Goal: Communication & Community: Participate in discussion

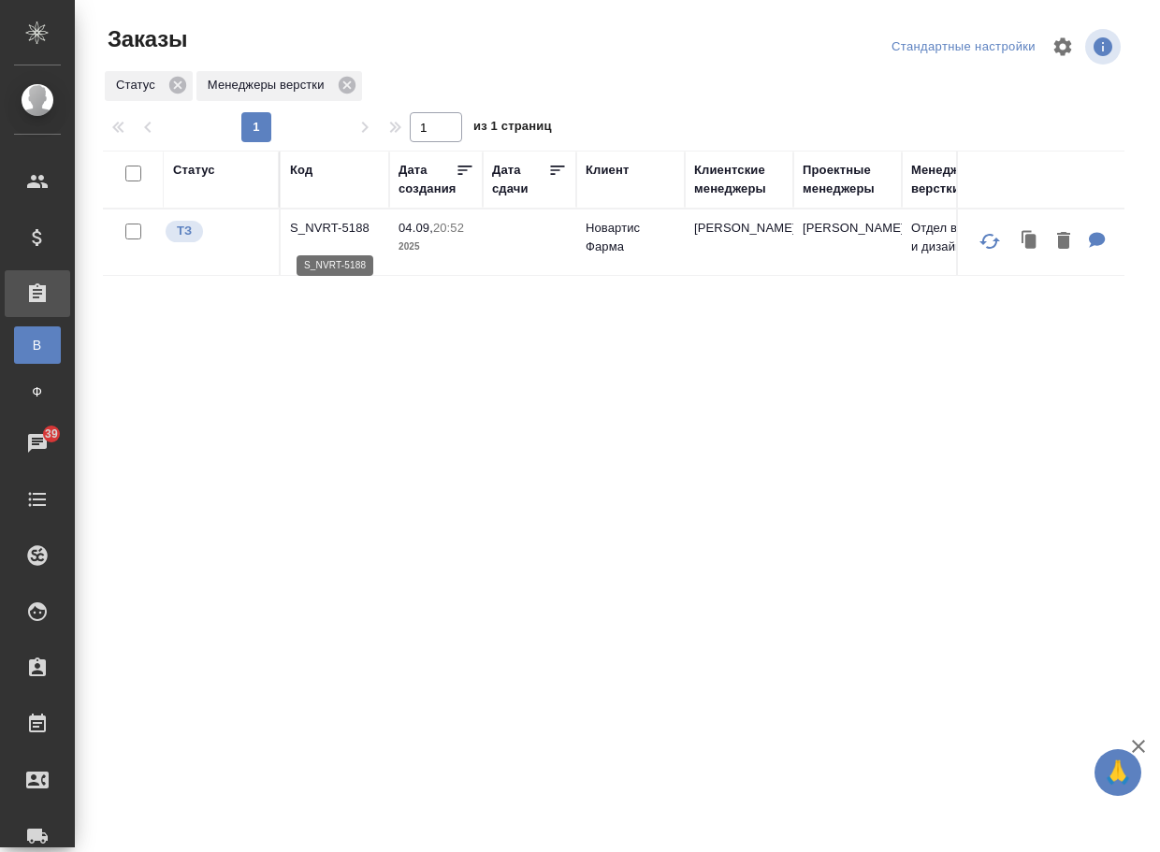
click at [309, 232] on p "S_NVRT-5188" at bounding box center [335, 228] width 90 height 19
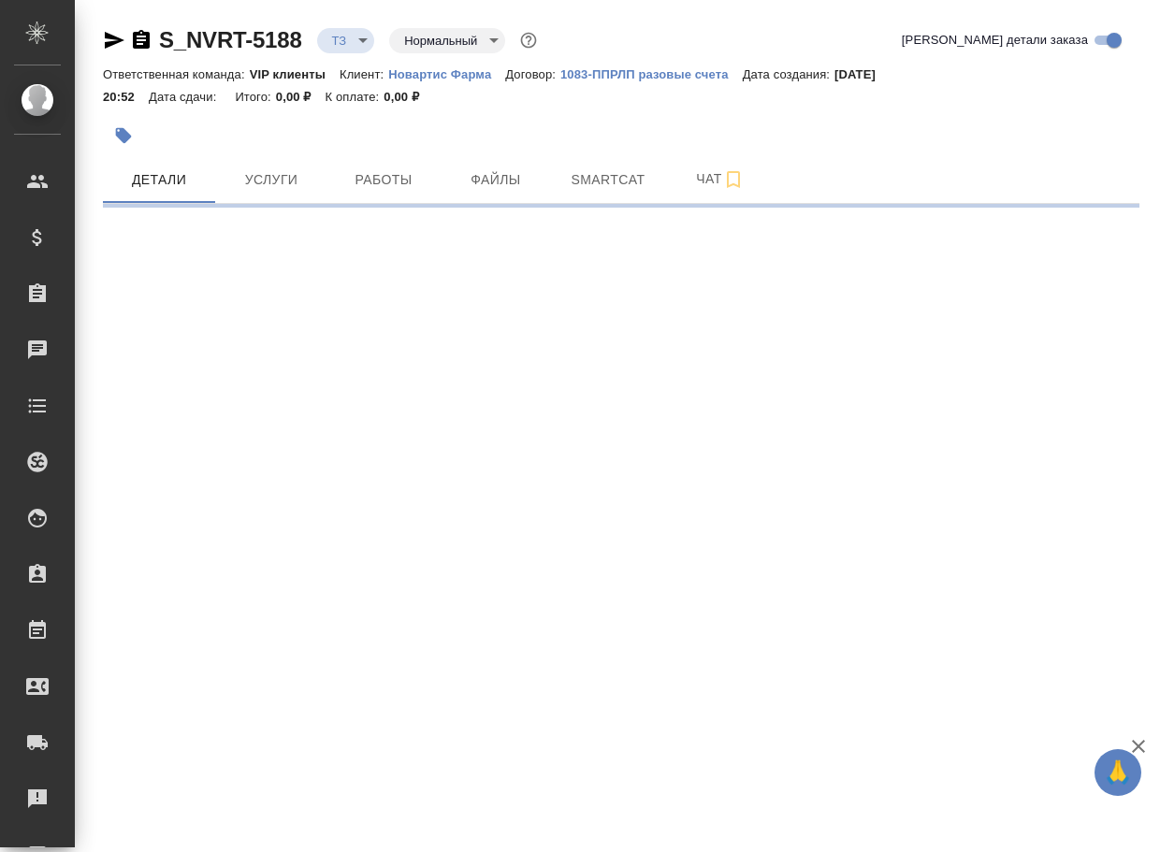
select select "RU"
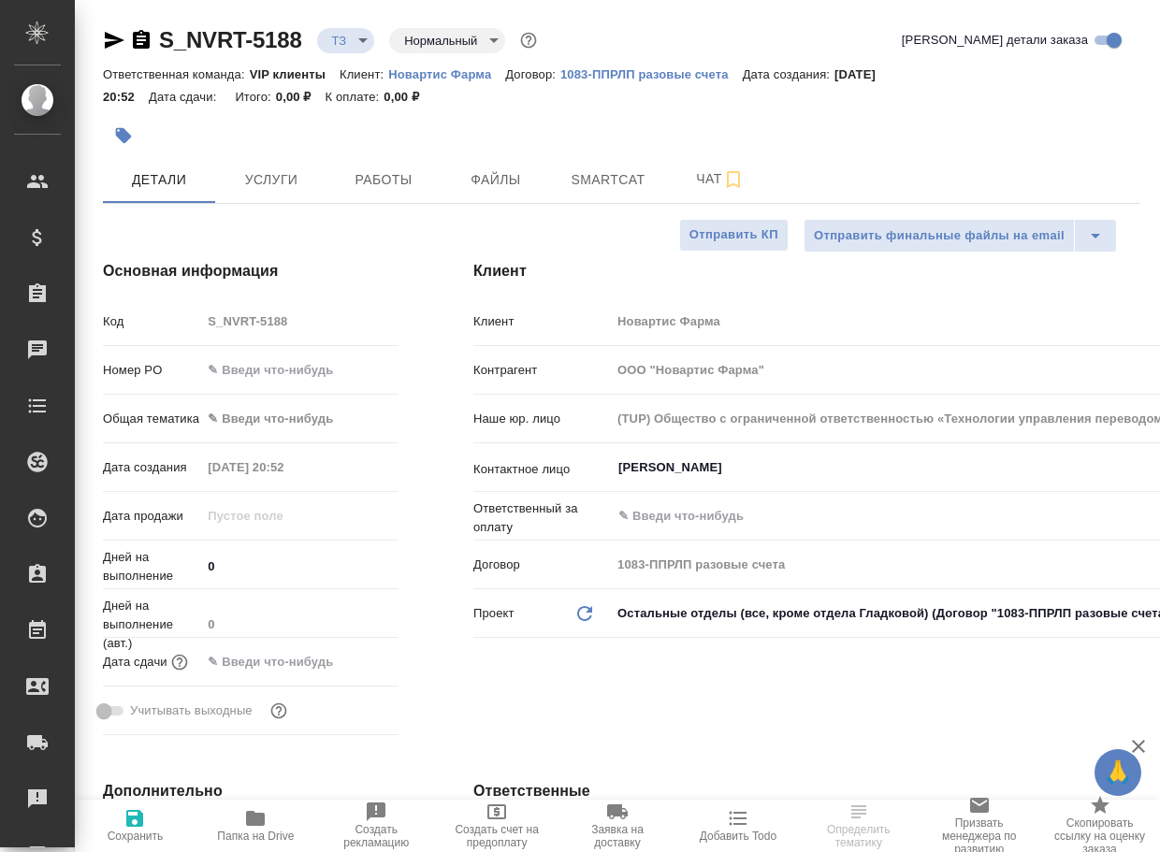
type textarea "x"
type input "Грабко Мария"
type input "Комаров Роман"
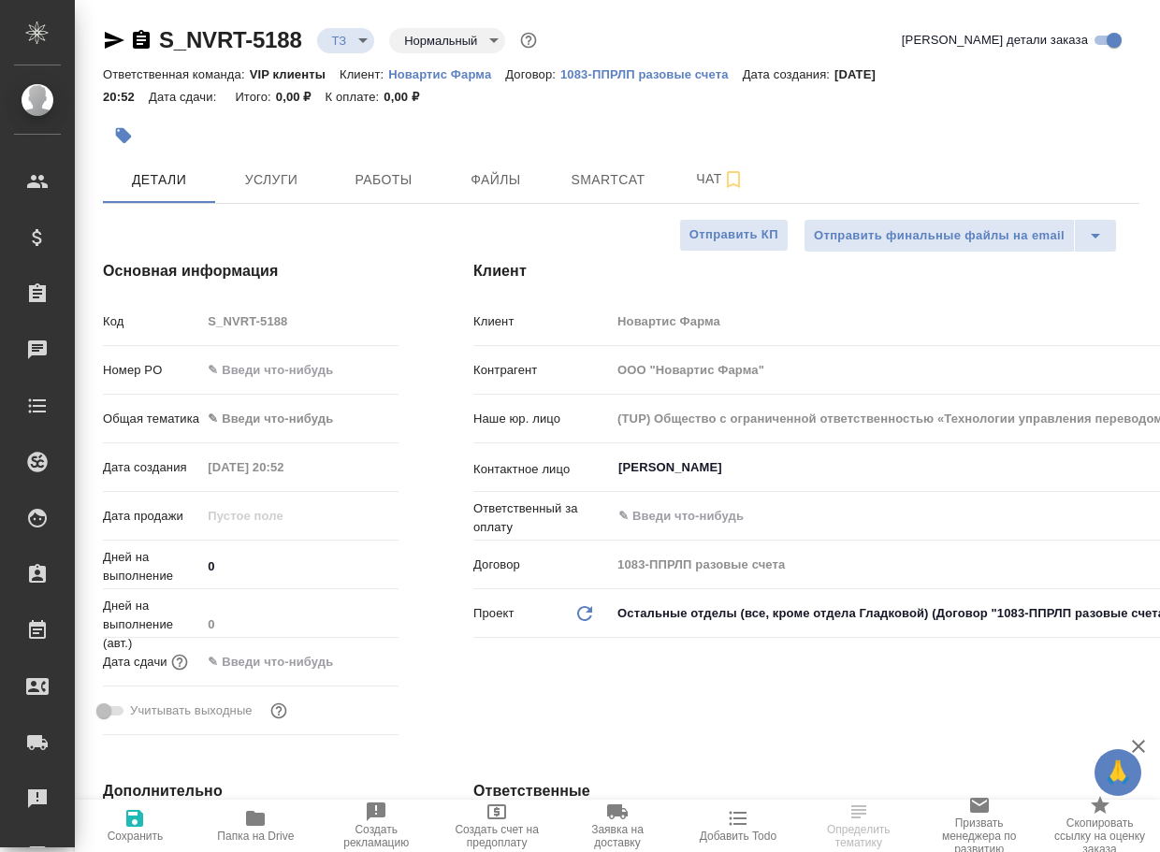
scroll to position [655, 0]
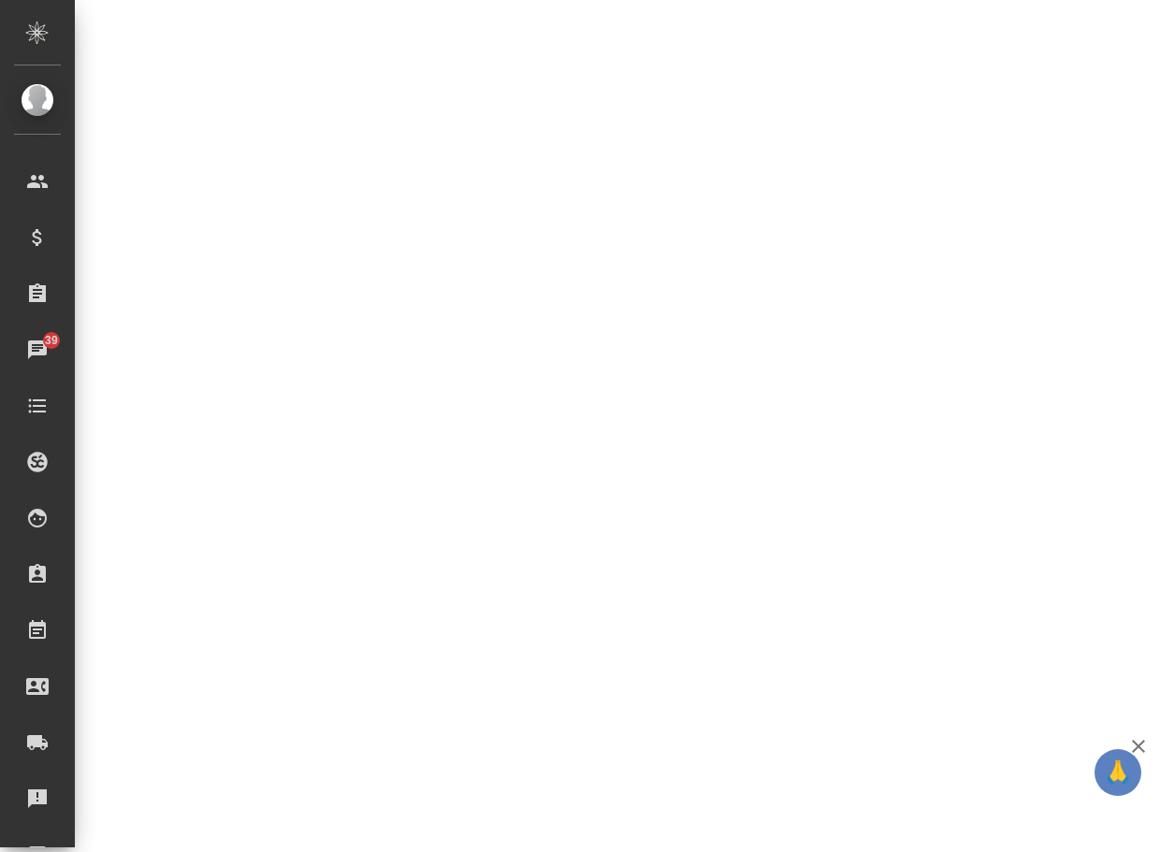
select select "RU"
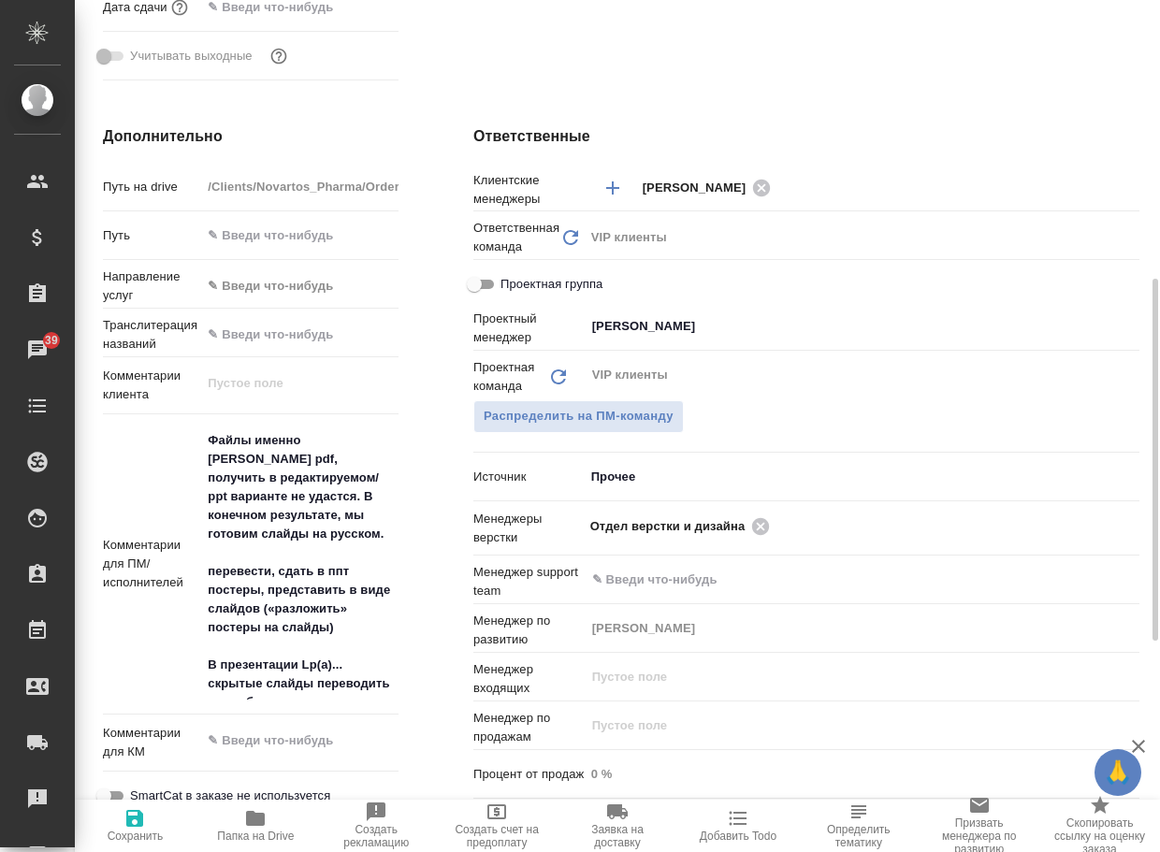
type textarea "x"
click at [254, 817] on icon "button" at bounding box center [255, 818] width 19 height 15
type textarea "x"
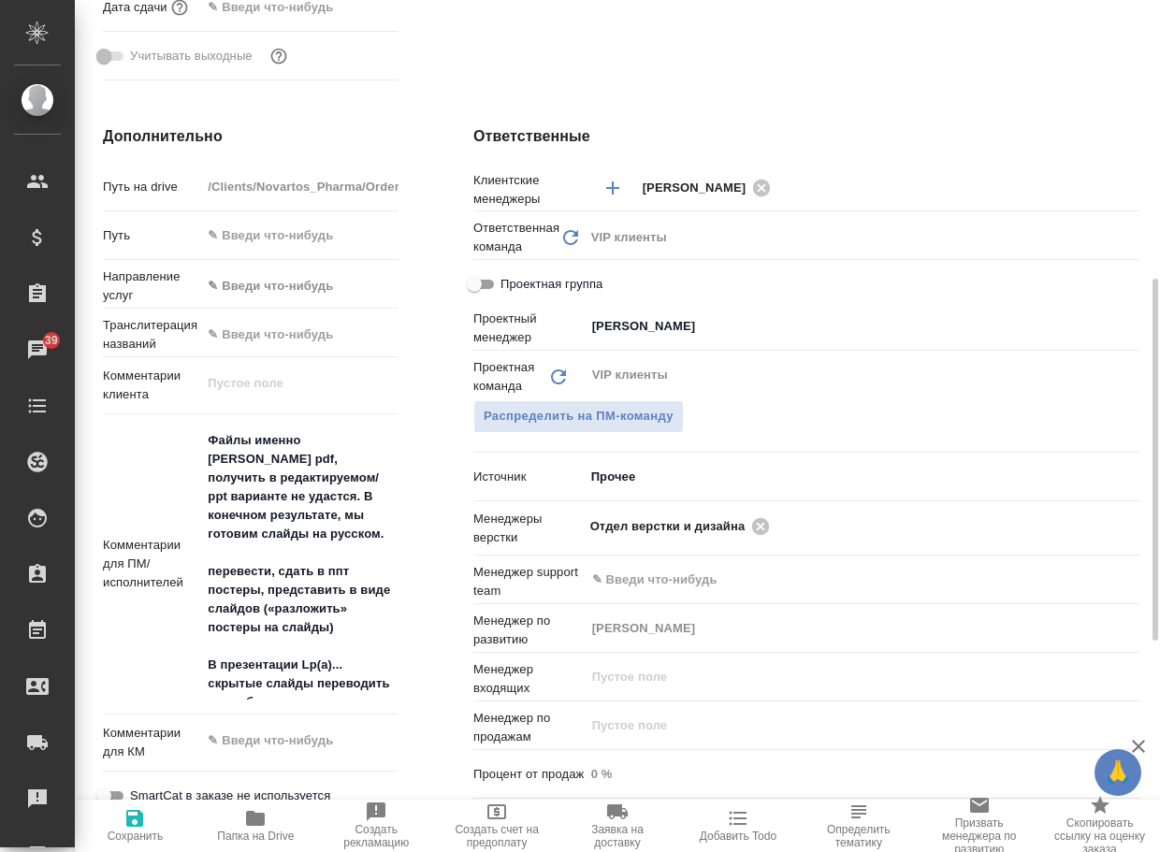
type textarea "x"
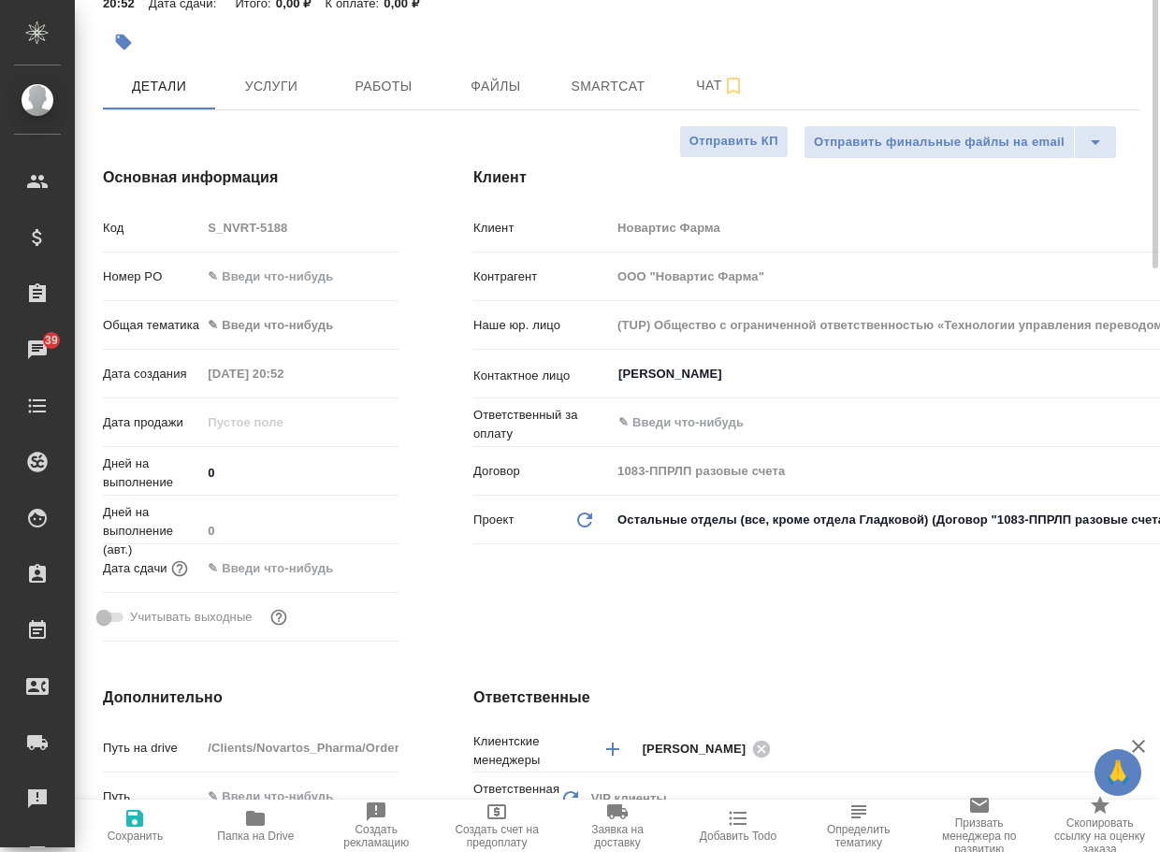
scroll to position [0, 0]
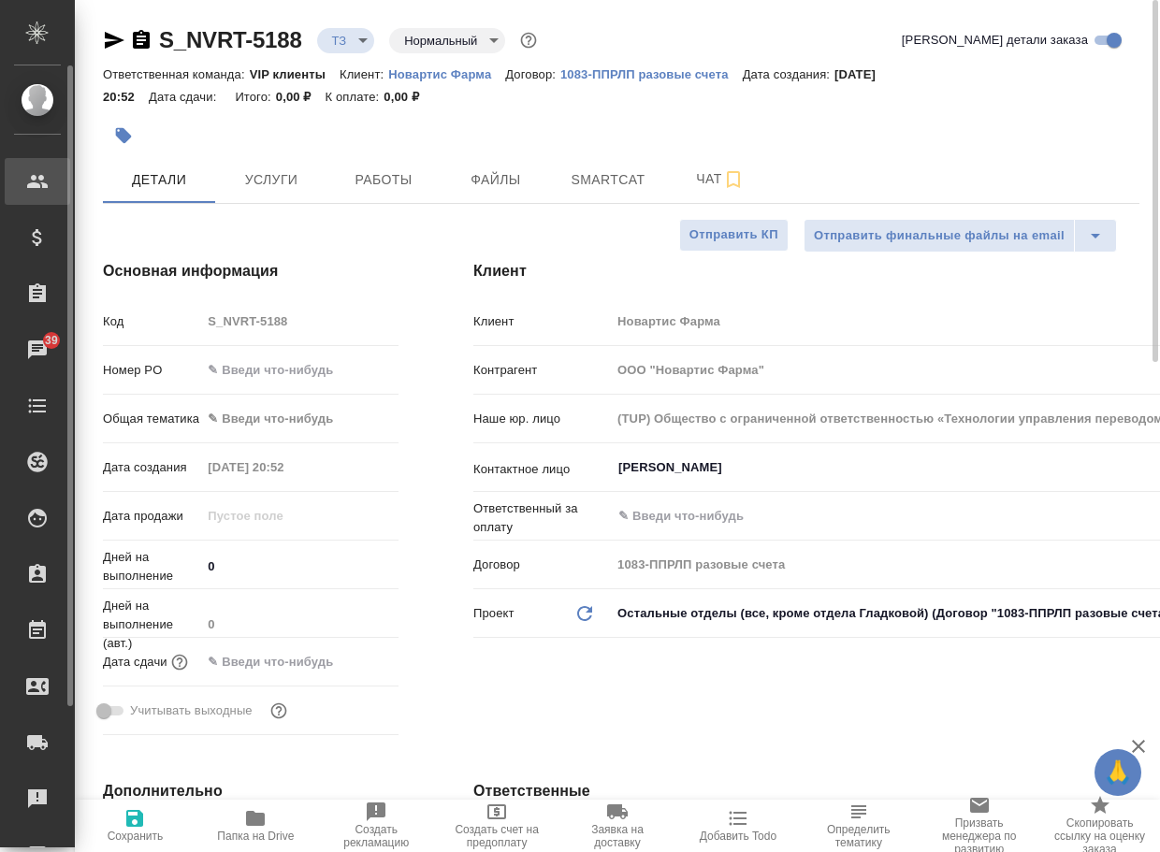
type textarea "x"
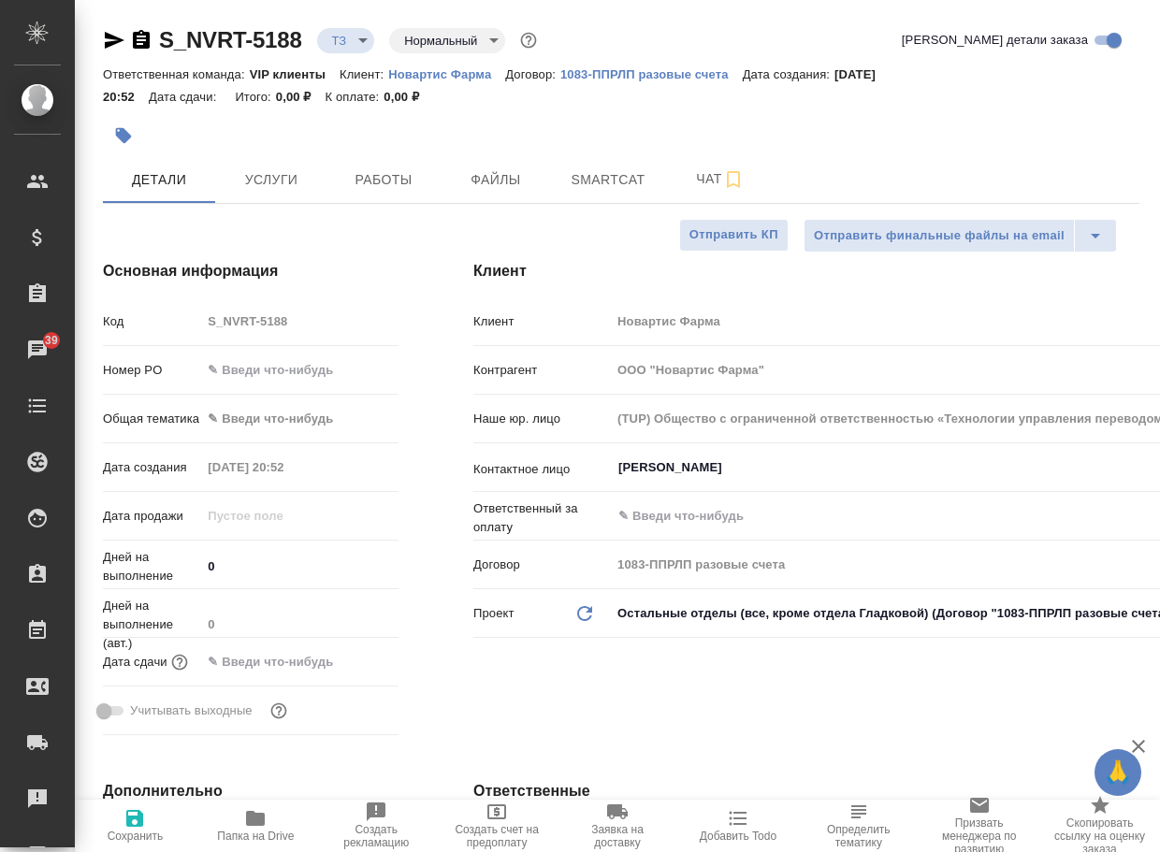
type textarea "x"
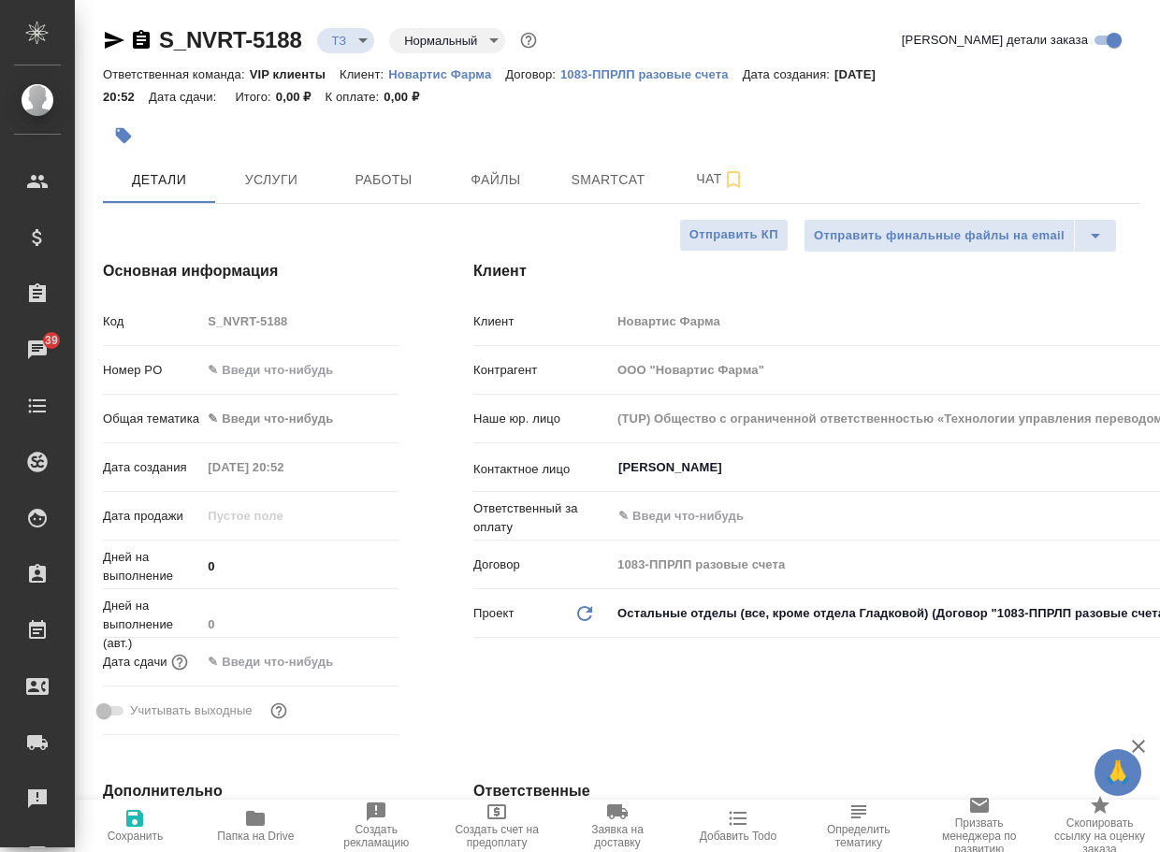
type textarea "x"
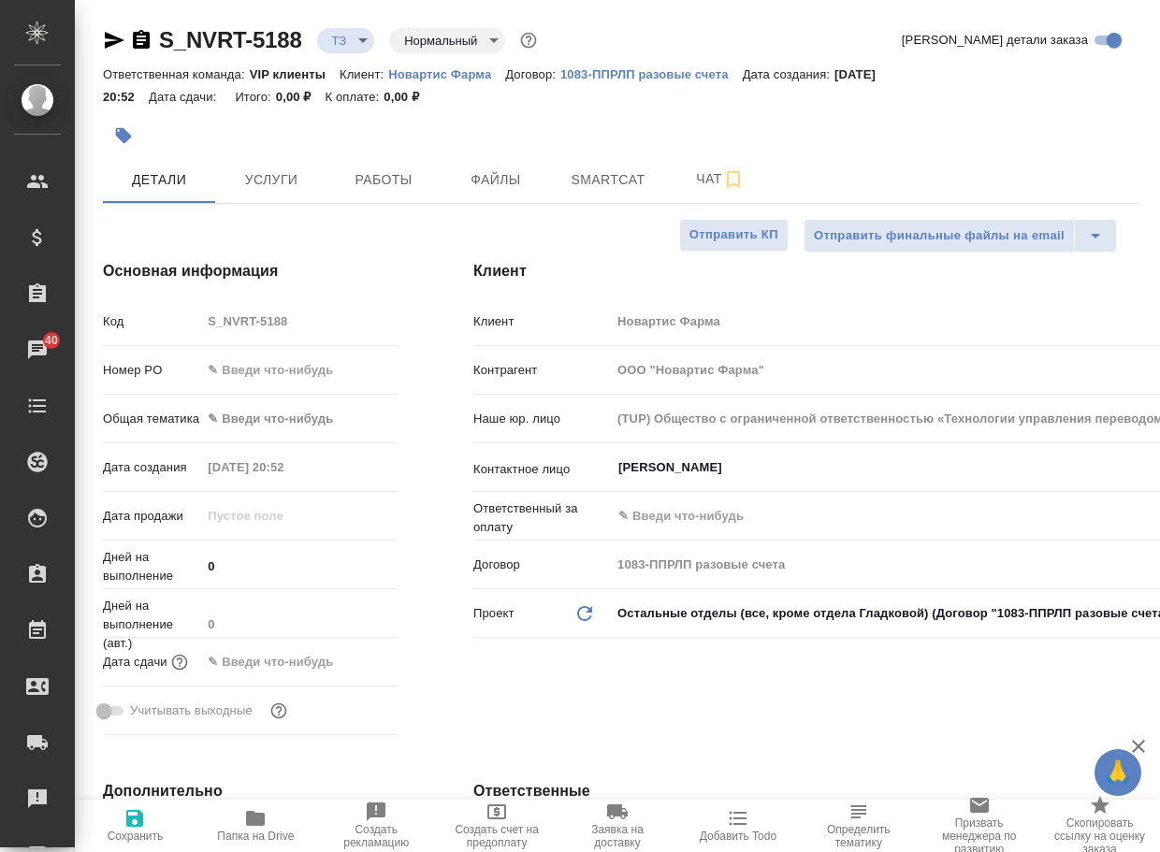
type textarea "x"
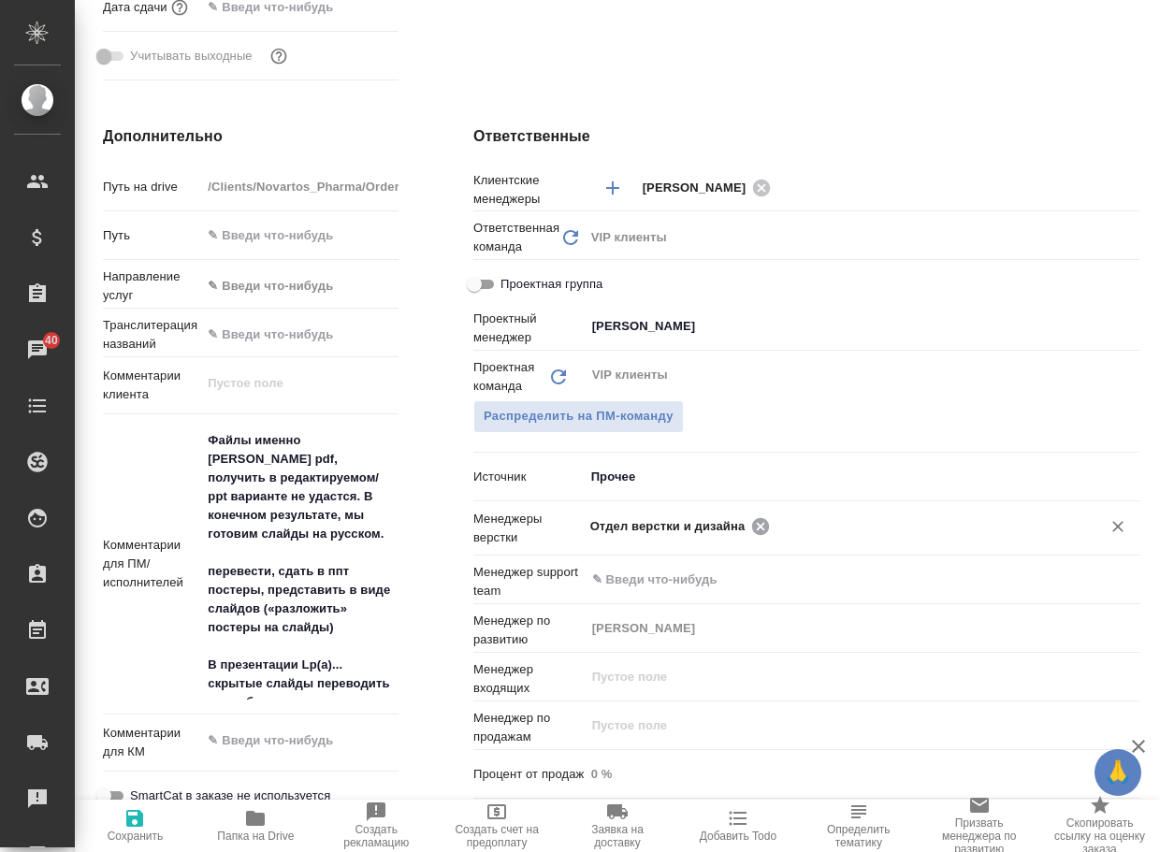
click at [754, 530] on icon at bounding box center [760, 525] width 17 height 17
type textarea "x"
click at [754, 530] on input "text" at bounding box center [830, 526] width 481 height 22
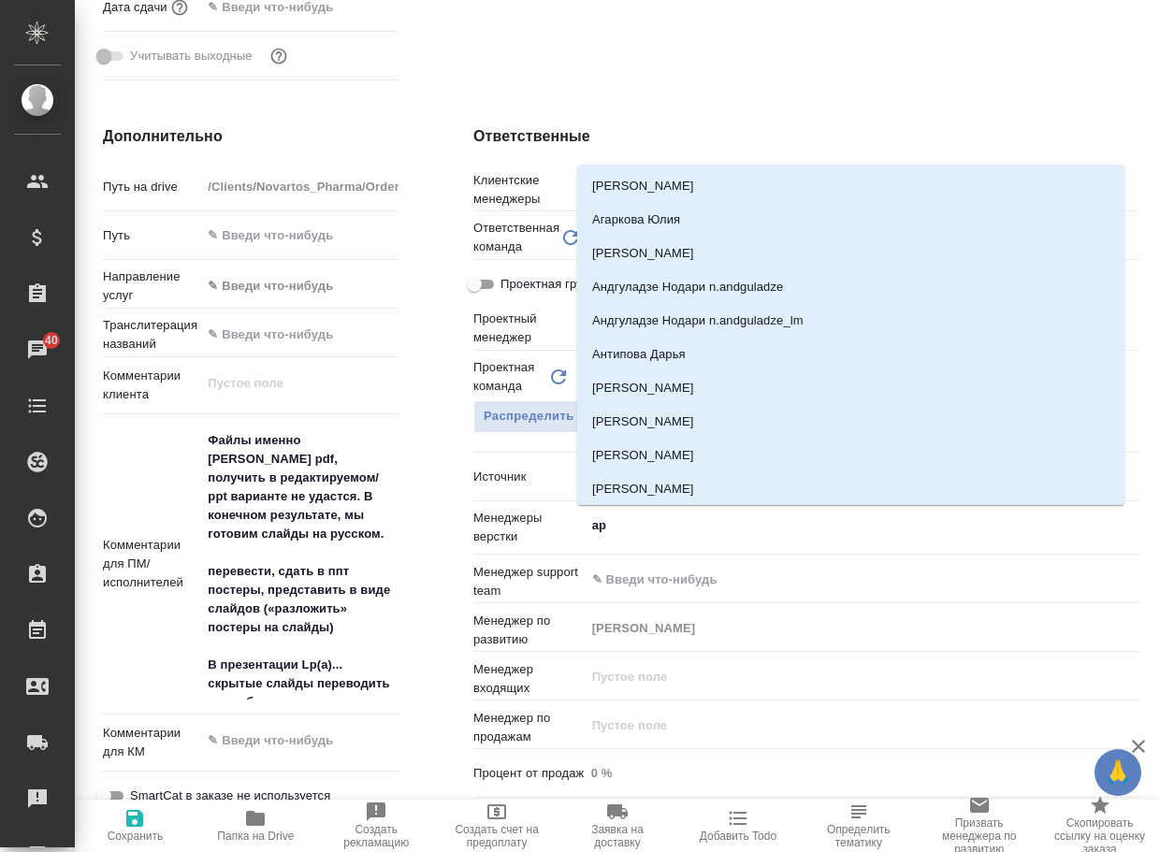
type input "арс"
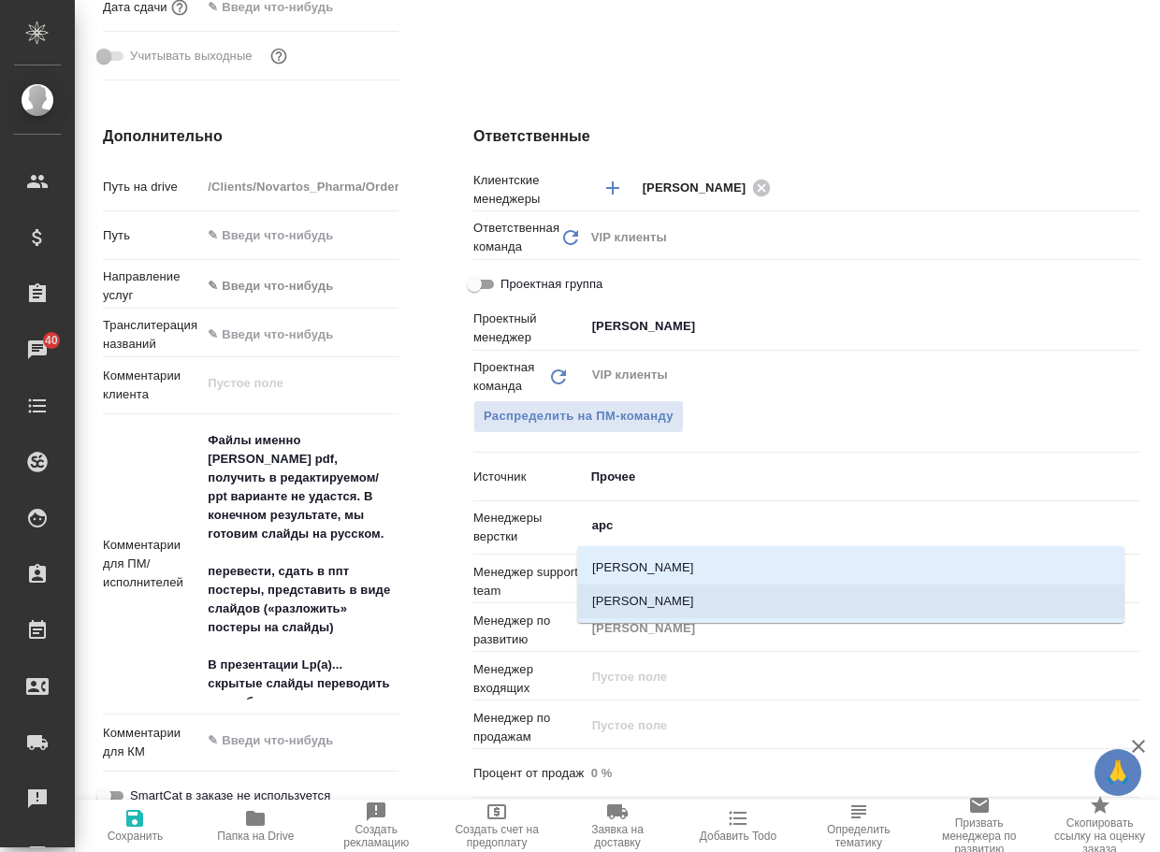
click at [701, 602] on li "[PERSON_NAME]" at bounding box center [850, 602] width 547 height 34
type textarea "x"
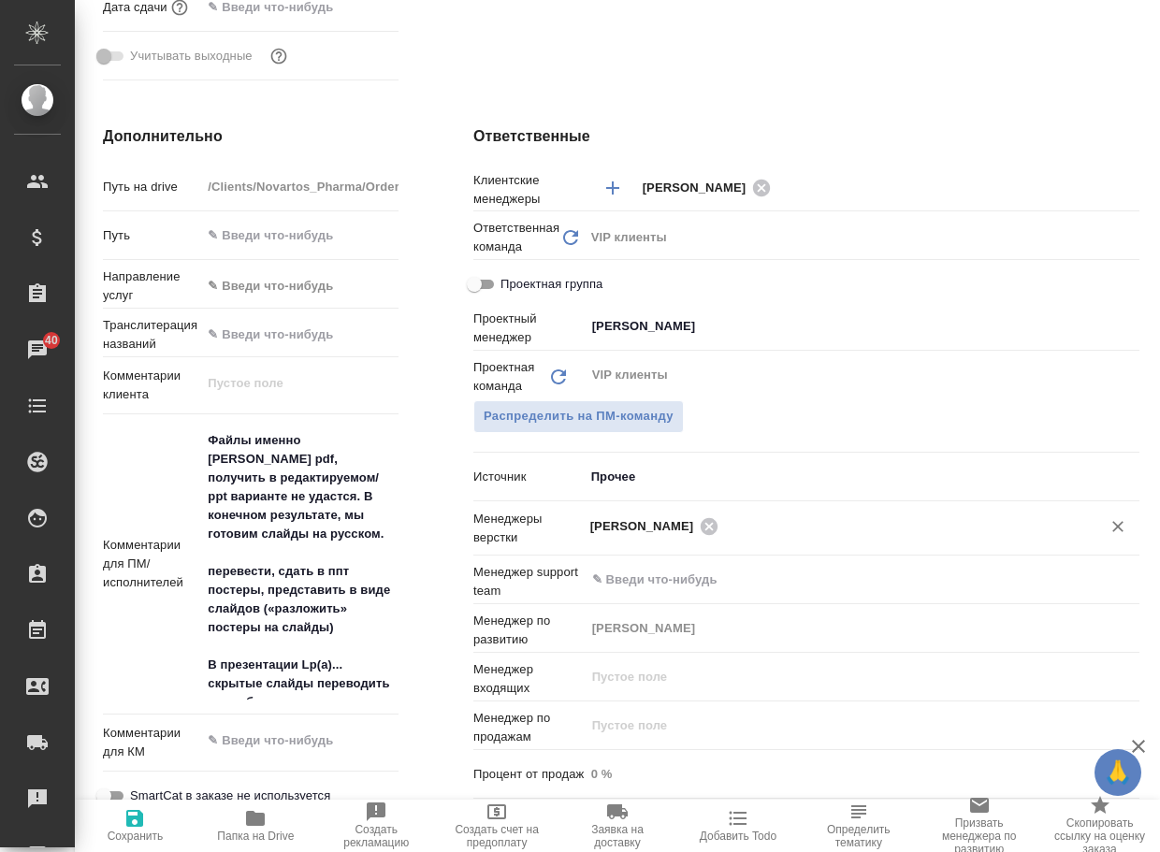
click at [106, 837] on span "Сохранить" at bounding box center [135, 825] width 98 height 36
type textarea "x"
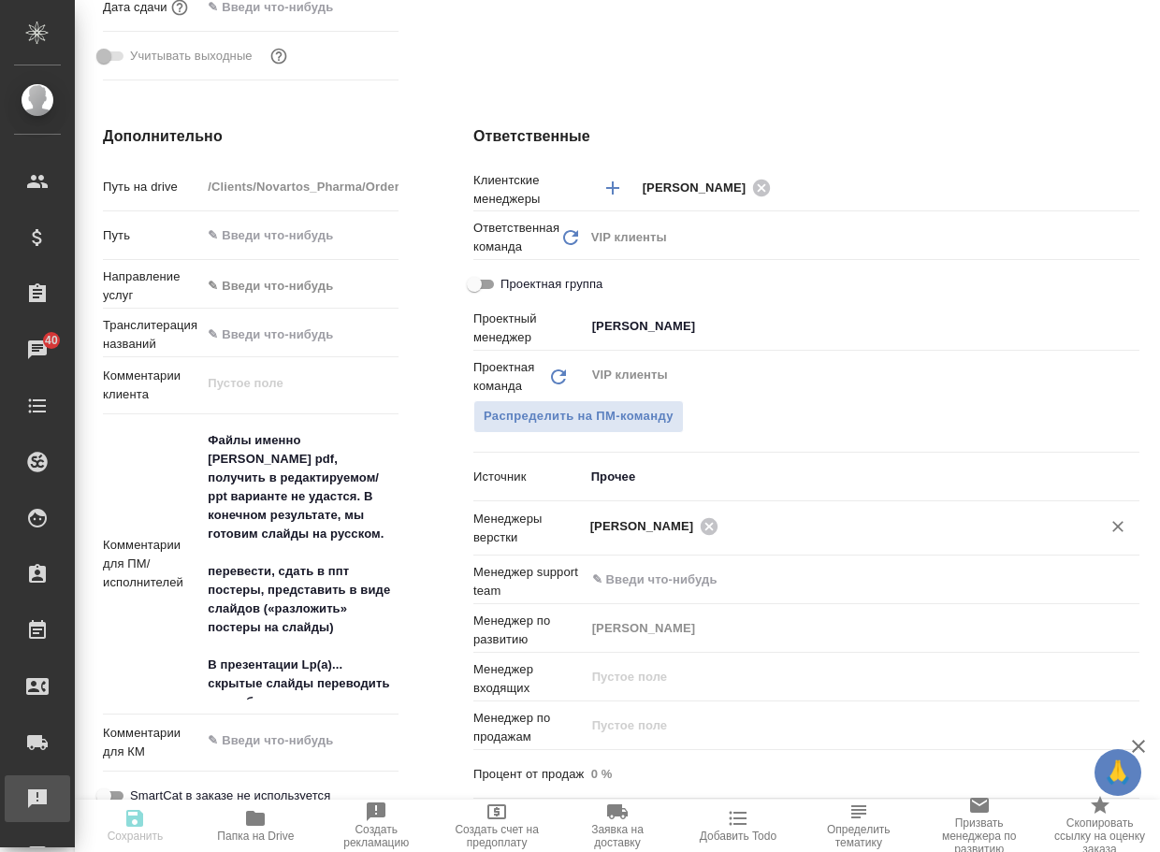
type textarea "x"
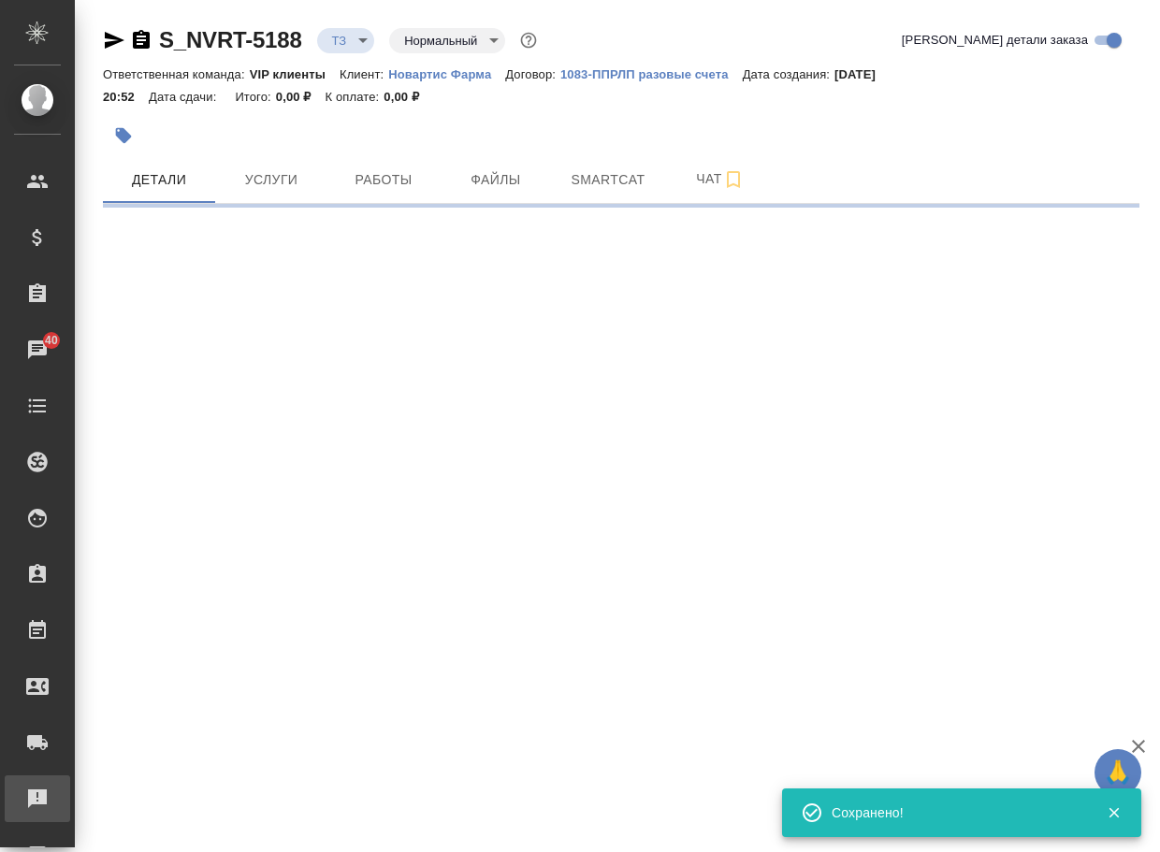
scroll to position [0, 0]
select select "RU"
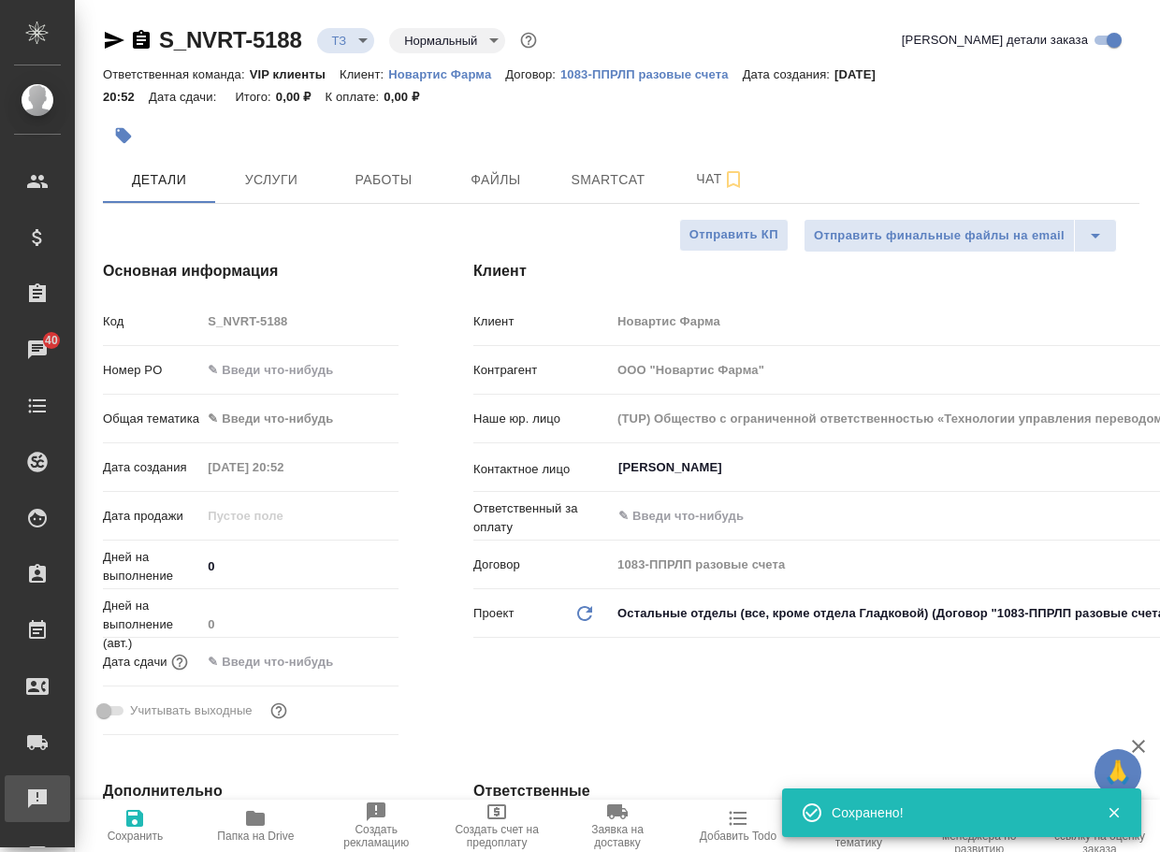
type textarea "x"
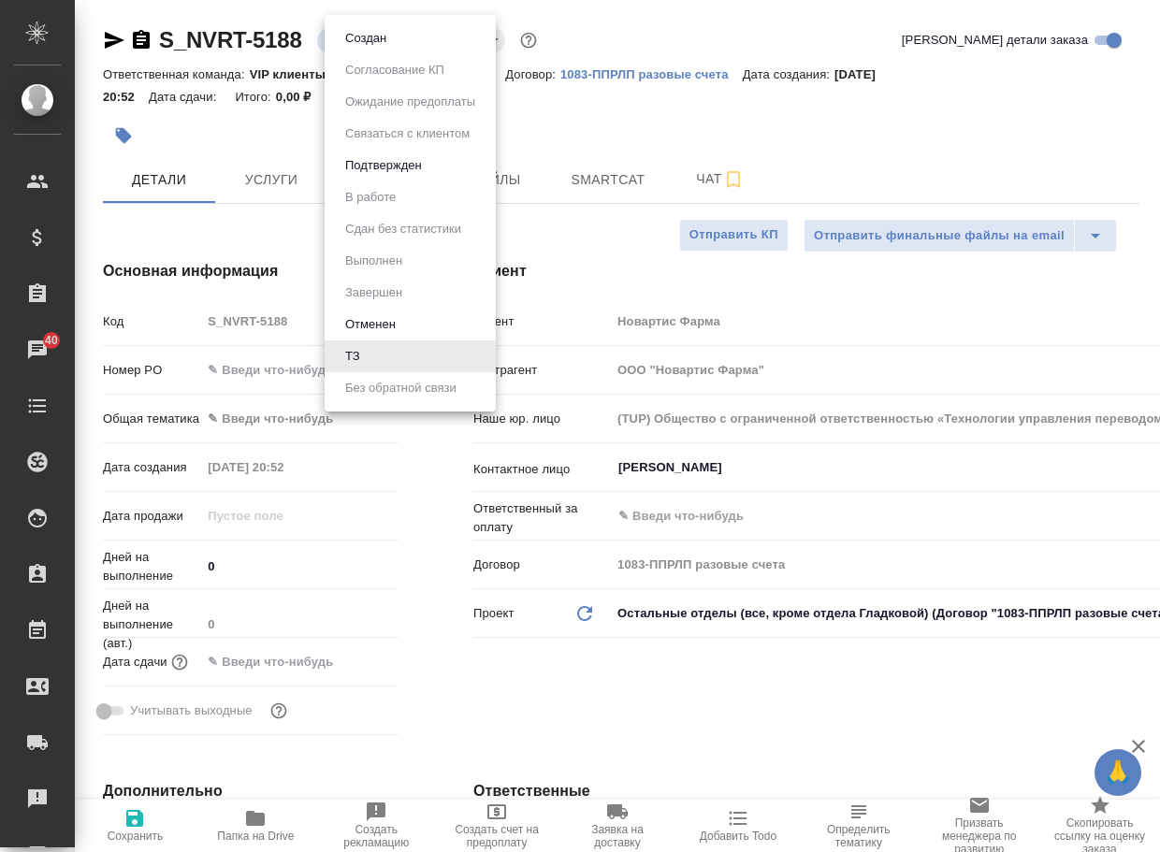
click at [362, 46] on body "🙏 .cls-1 fill:#fff; AWATERA Arsenyeva Vera Клиенты Спецификации Заказы 40 Чаты …" at bounding box center [580, 426] width 1160 height 852
click at [362, 46] on button "Создан" at bounding box center [366, 38] width 52 height 21
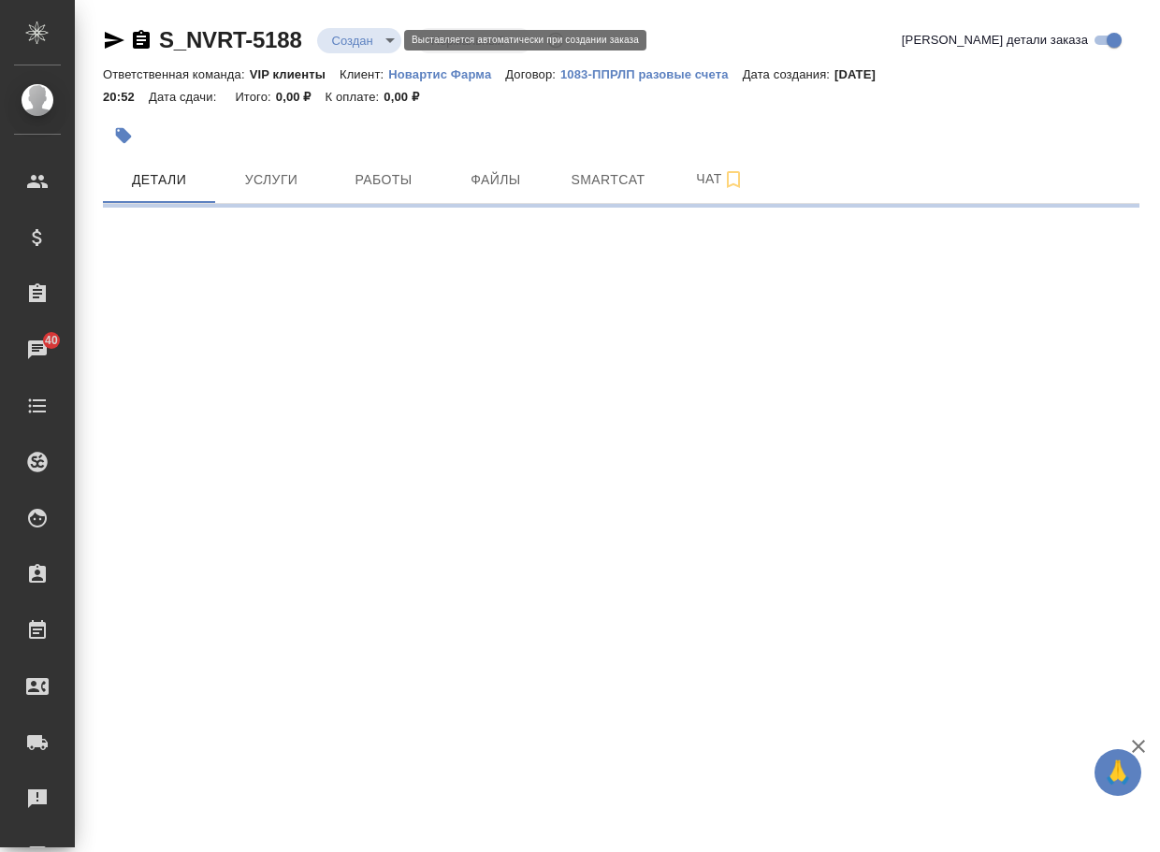
select select "RU"
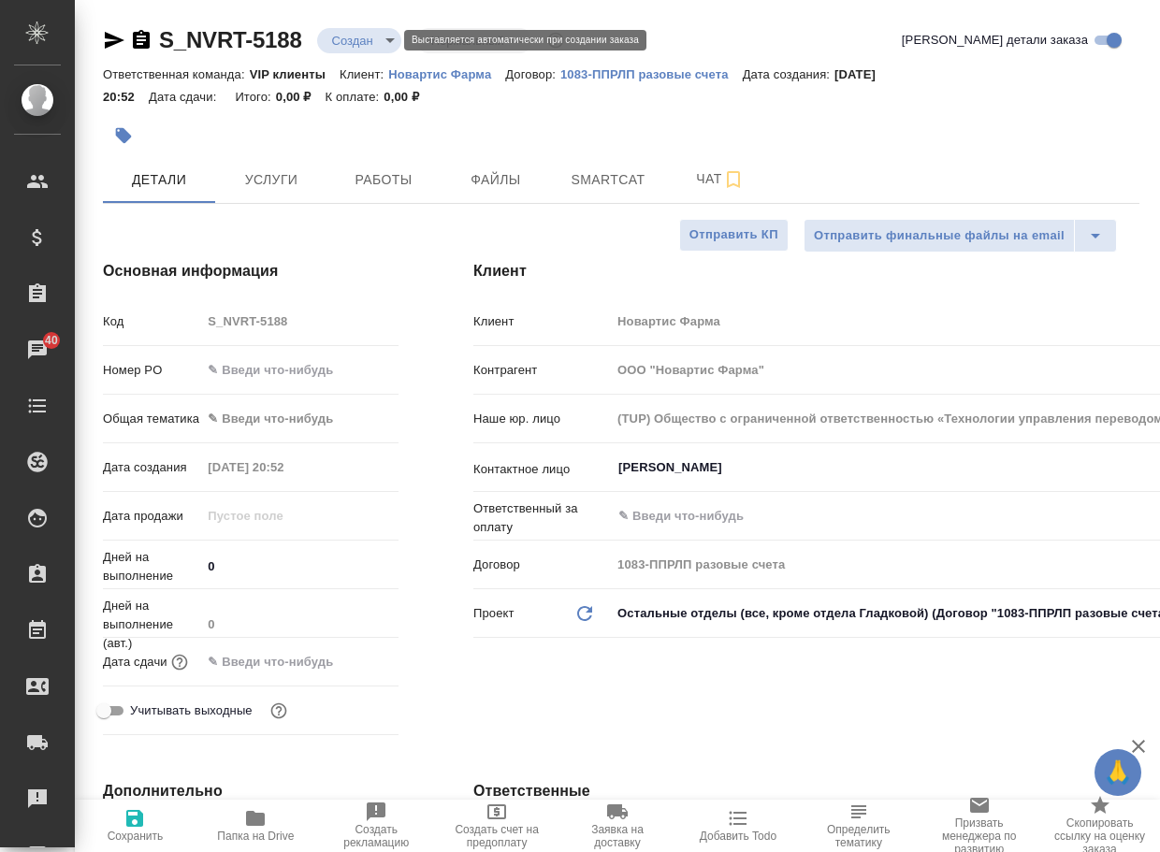
type textarea "x"
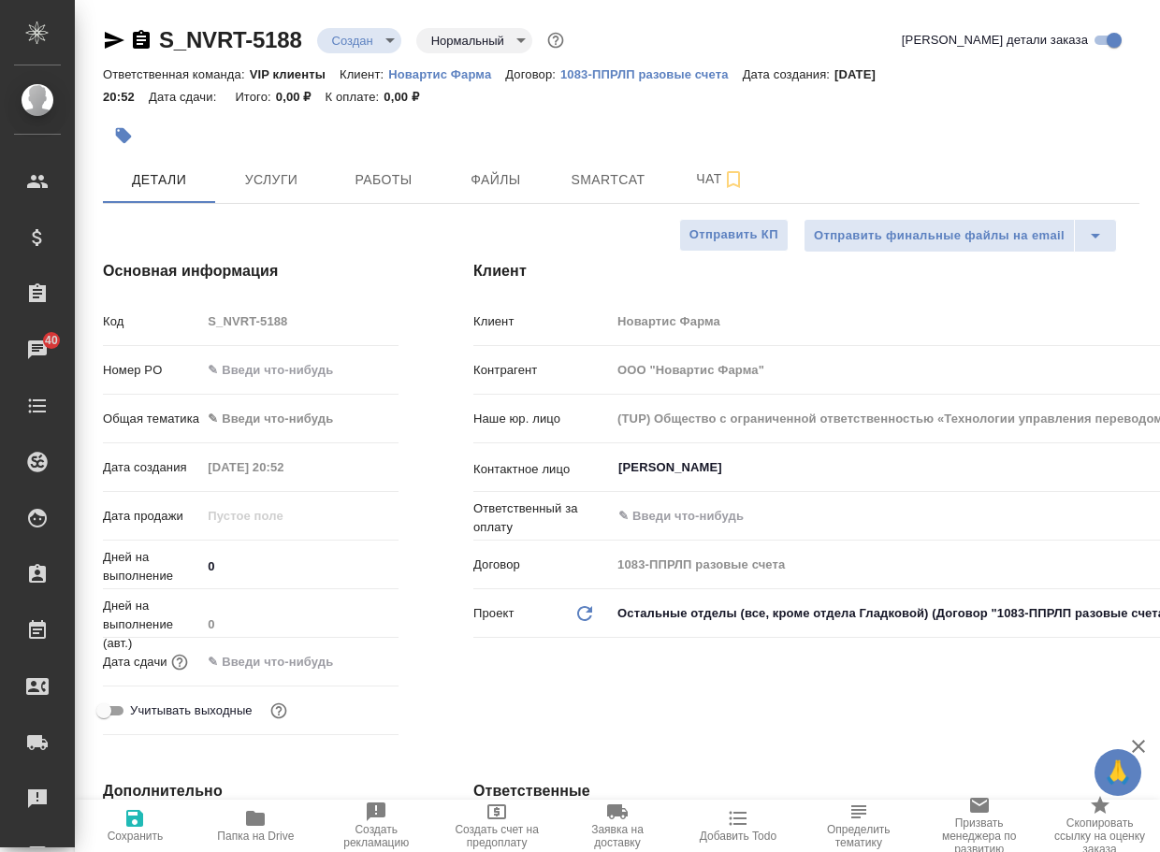
type textarea "x"
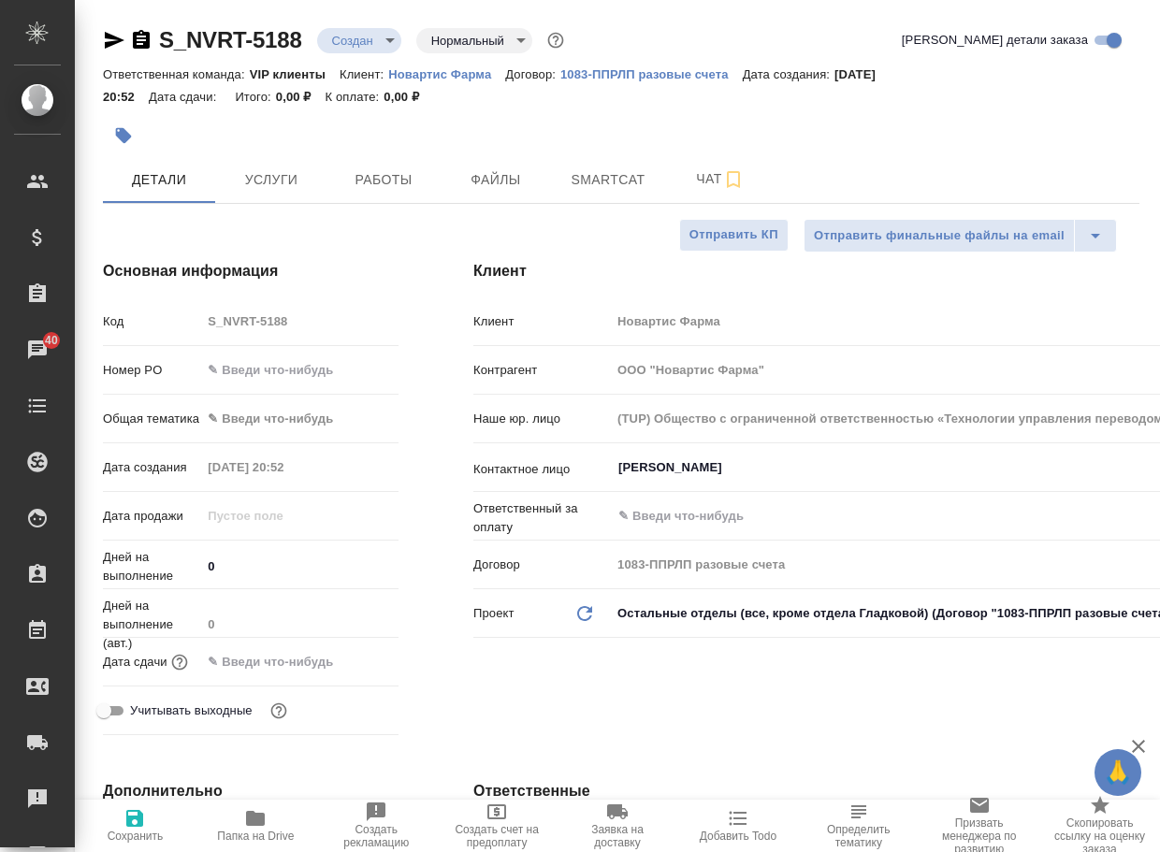
type textarea "x"
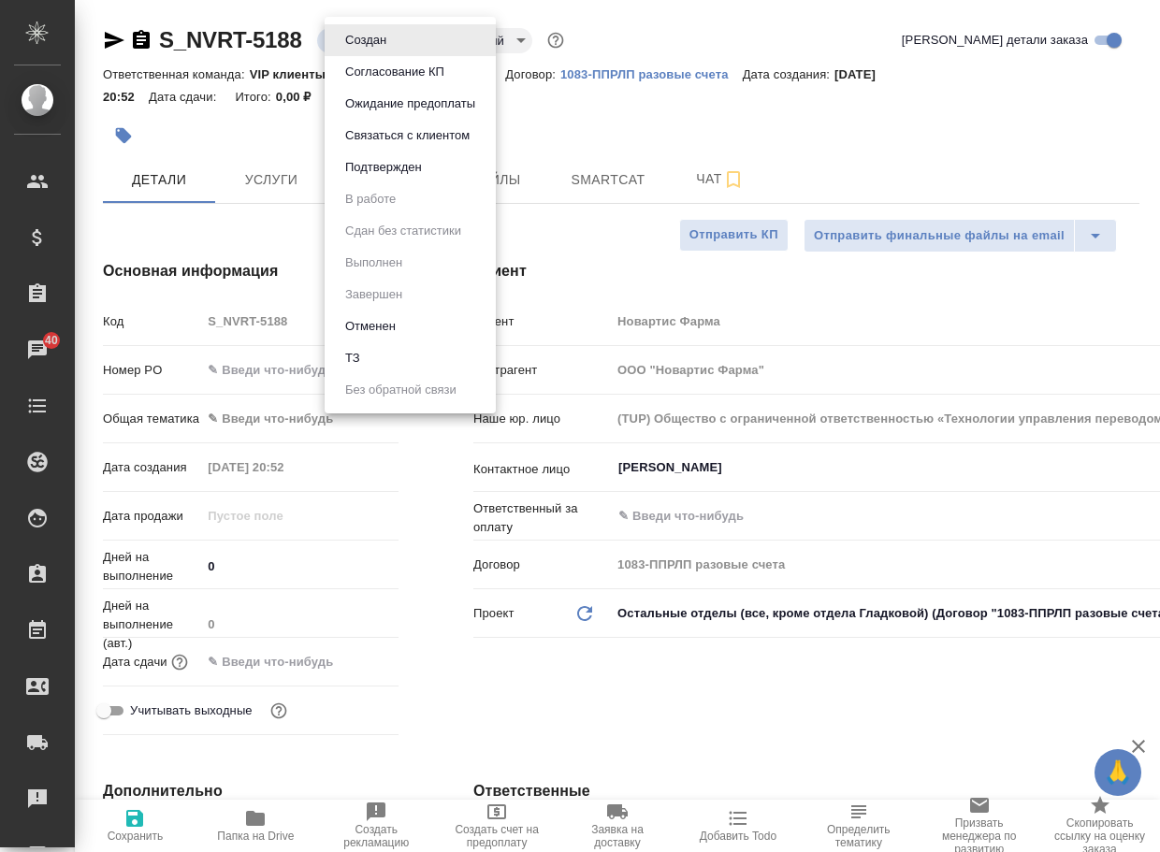
drag, startPoint x: 330, startPoint y: 49, endPoint x: 222, endPoint y: 45, distance: 108.6
click at [160, 44] on body "🙏 .cls-1 fill:#fff; AWATERA Arsenyeva Vera Клиенты Спецификации Заказы 40 Чаты …" at bounding box center [580, 426] width 1160 height 852
click at [289, 51] on div at bounding box center [580, 426] width 1160 height 852
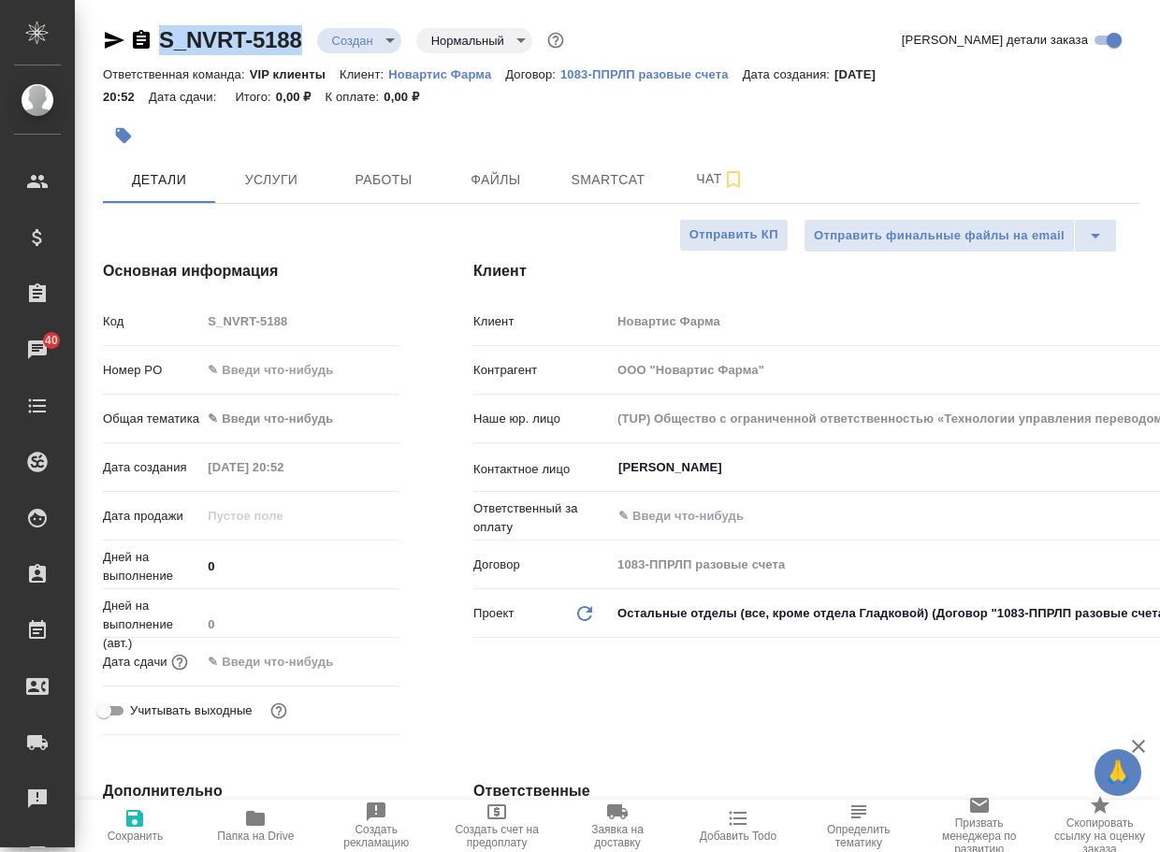
drag, startPoint x: 312, startPoint y: 52, endPoint x: 140, endPoint y: 26, distance: 174.1
click at [140, 26] on div "S_NVRT-5188 Создан new Нормальный normal" at bounding box center [335, 40] width 465 height 30
copy link "S_NVRT-5188"
type textarea "x"
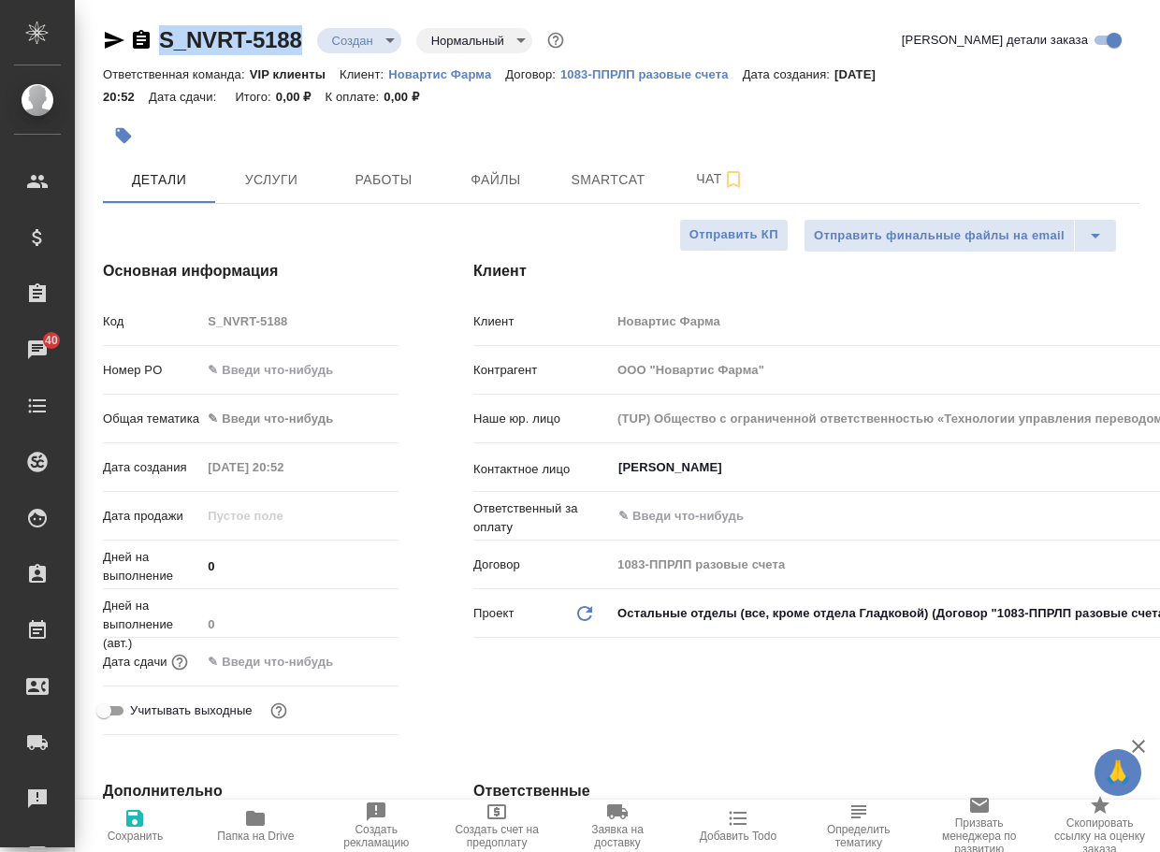
type textarea "x"
drag, startPoint x: 702, startPoint y: 175, endPoint x: 655, endPoint y: 250, distance: 88.3
click at [703, 176] on span "Чат" at bounding box center [720, 178] width 90 height 23
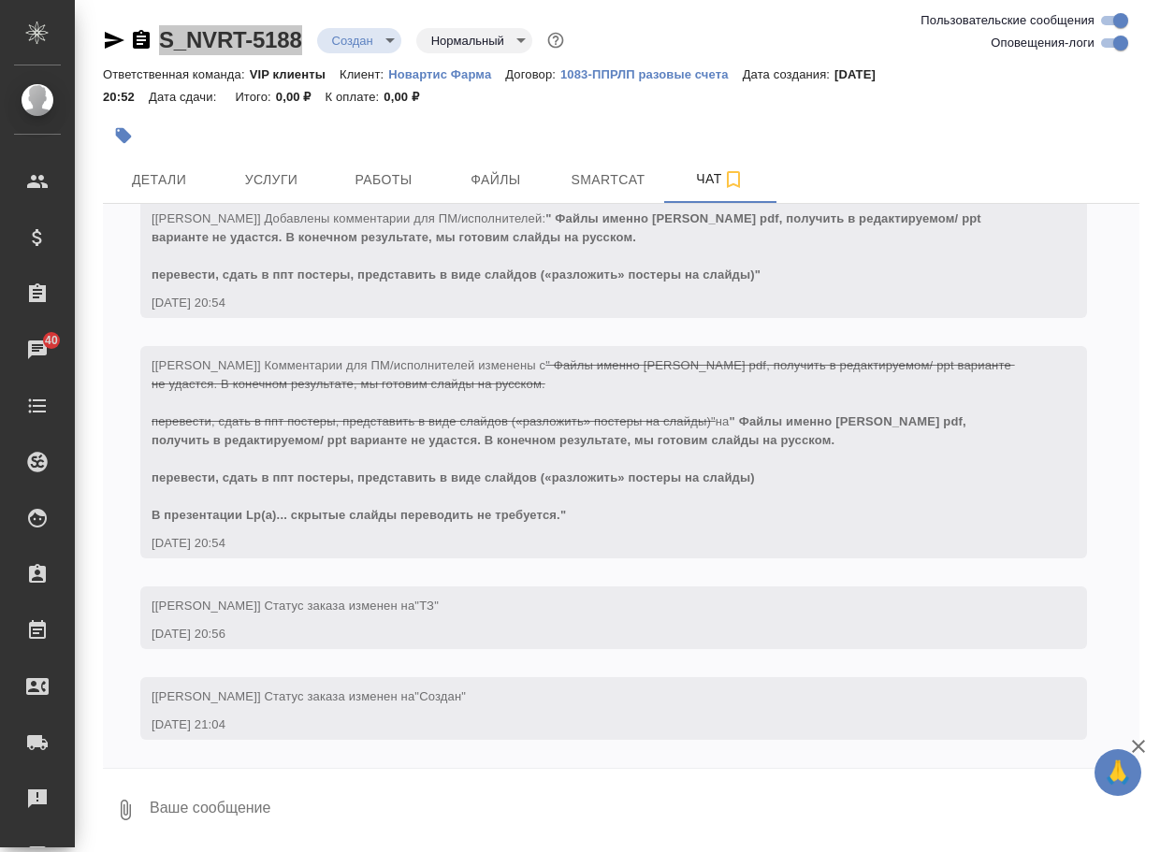
scroll to position [1412, 0]
click at [120, 810] on icon "button" at bounding box center [125, 810] width 22 height 22
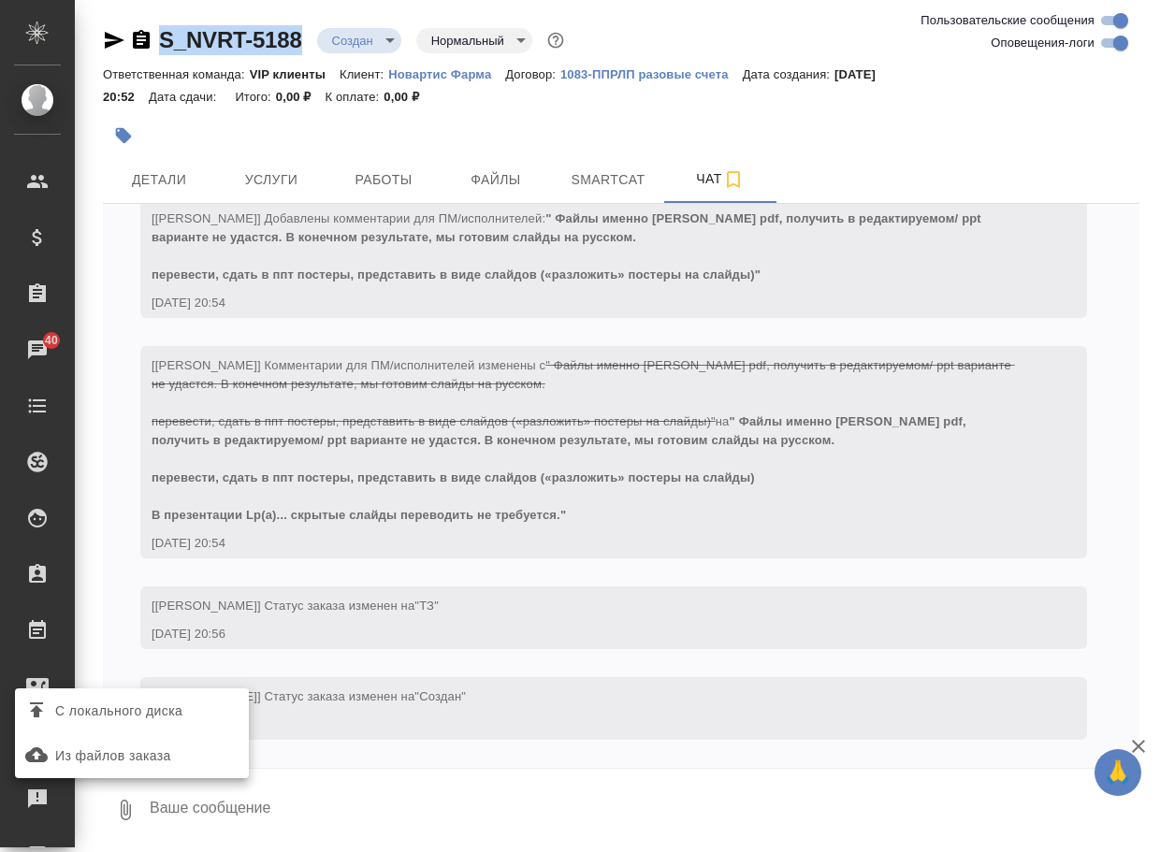
click at [153, 717] on span "С локального диска" at bounding box center [118, 711] width 127 height 23
click at [0, 0] on input "С локального диска" at bounding box center [0, 0] width 0 height 0
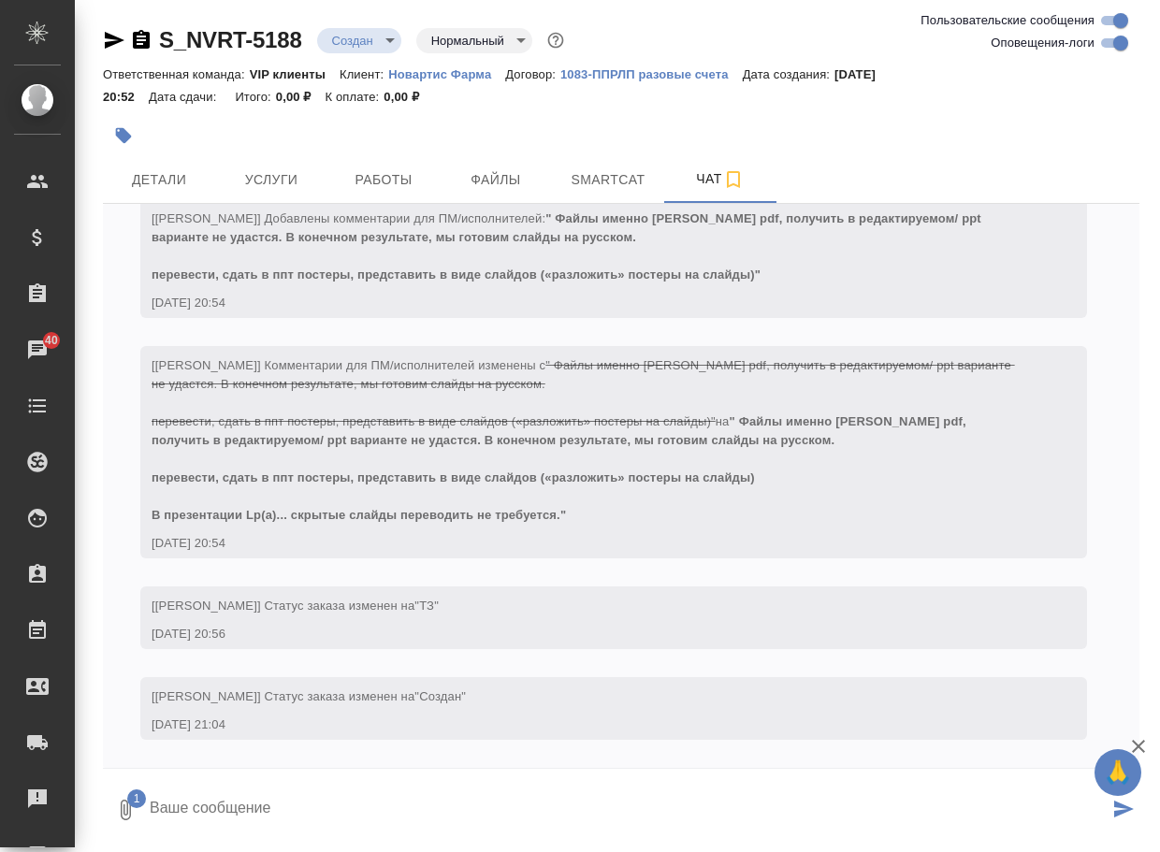
click at [330, 787] on form "1" at bounding box center [621, 805] width 1036 height 73
click at [315, 804] on textarea at bounding box center [628, 810] width 961 height 64
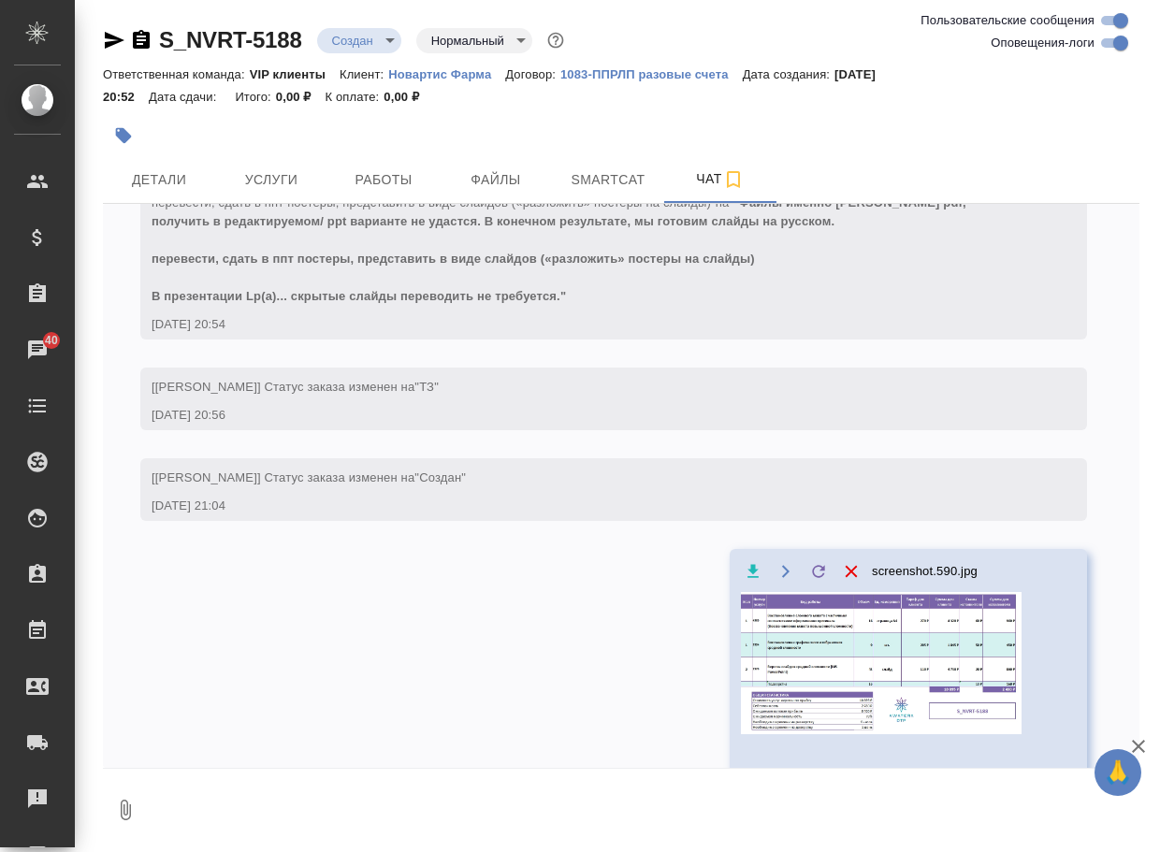
scroll to position [1540, 0]
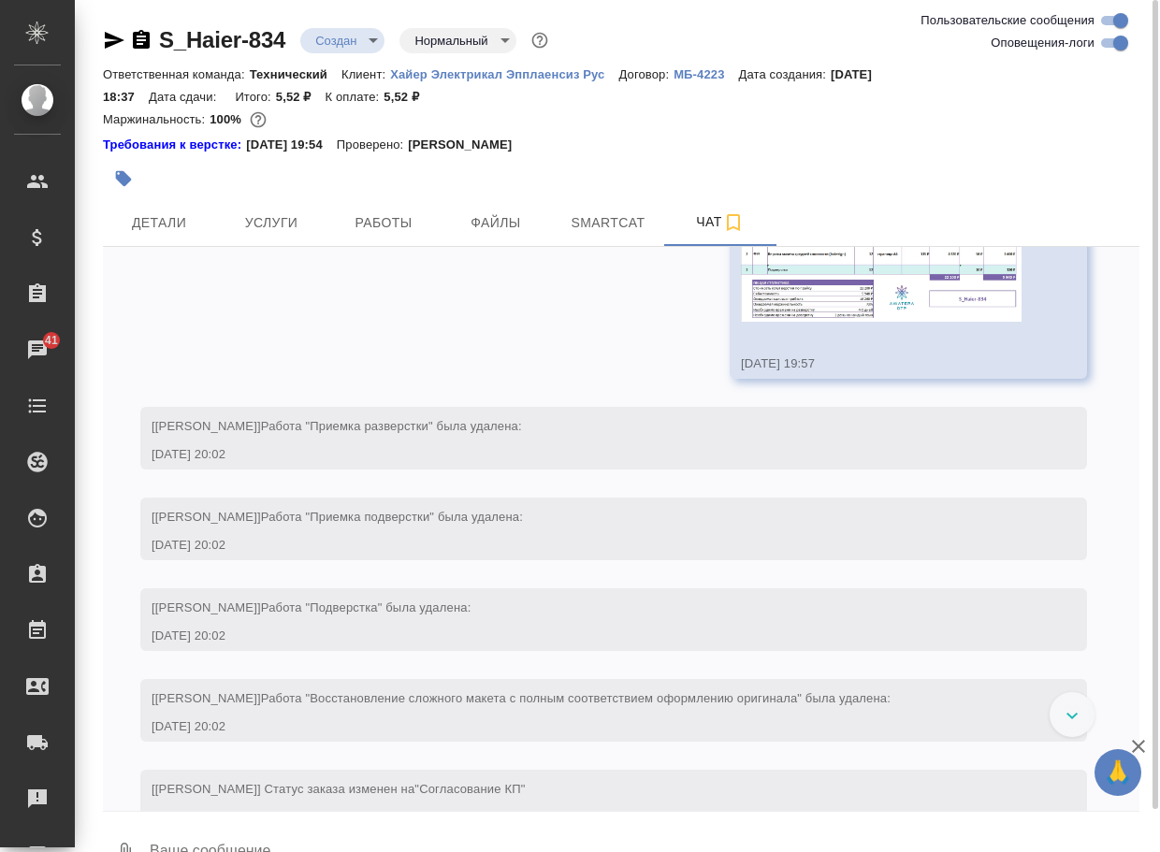
scroll to position [1950, 0]
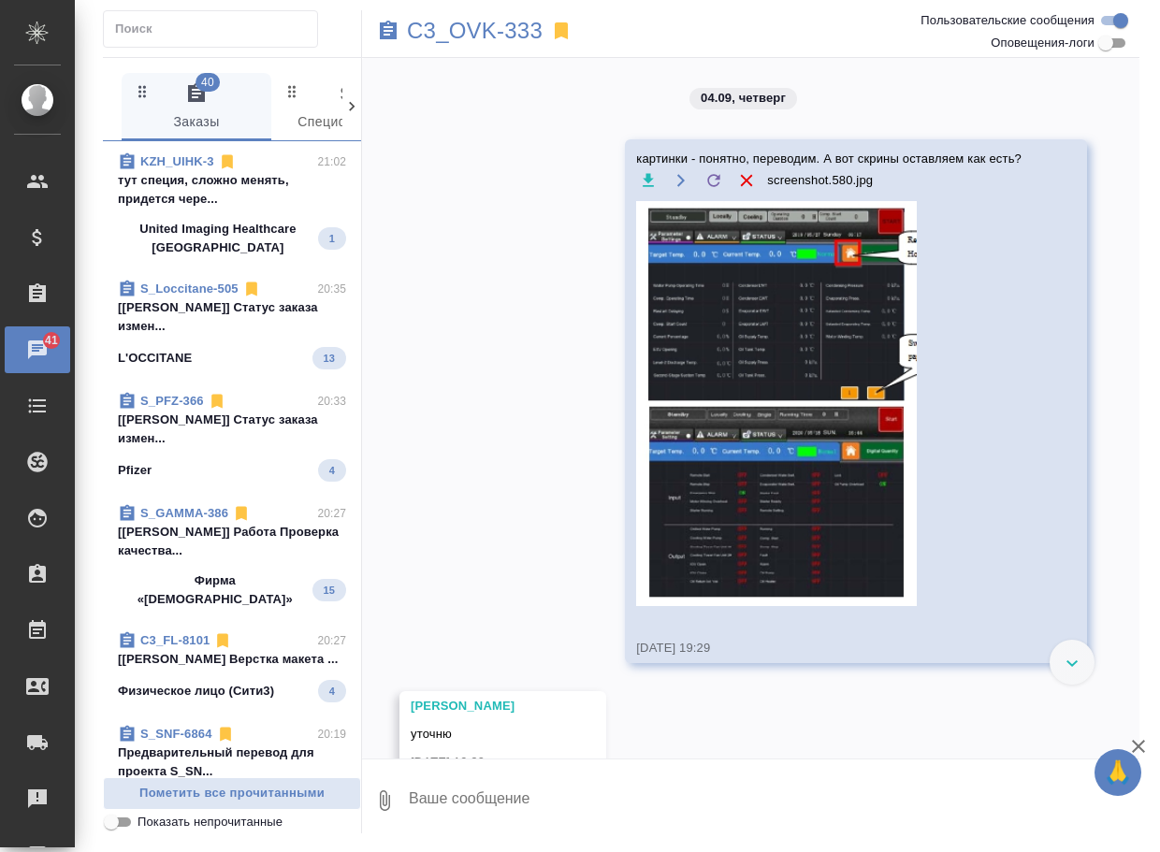
scroll to position [1545, 0]
